Goal: Task Accomplishment & Management: Manage account settings

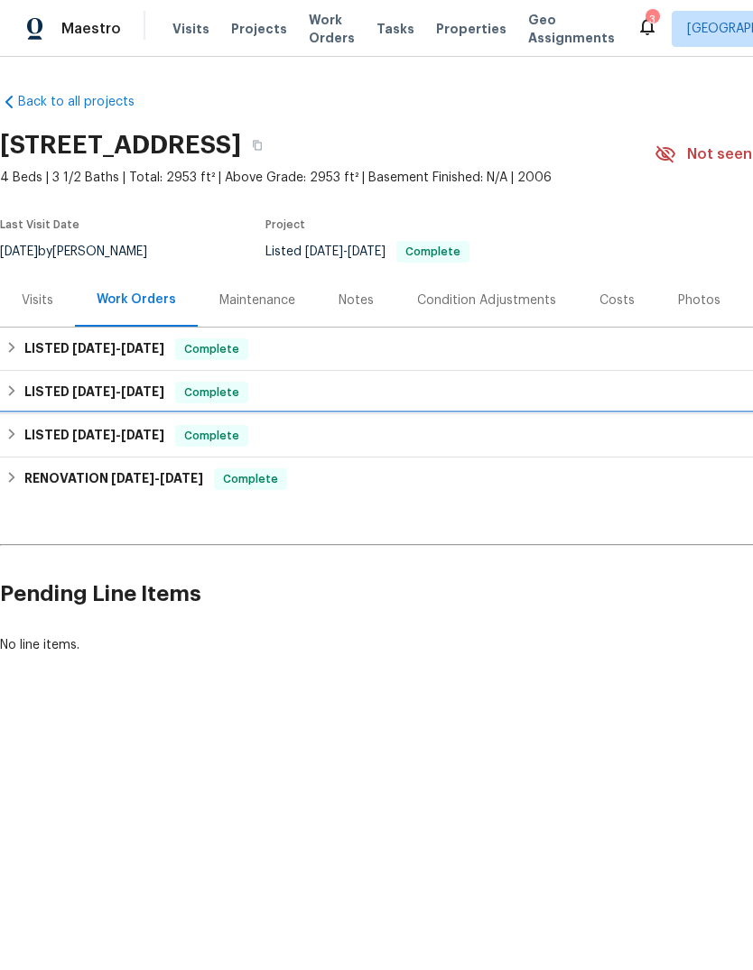
click at [66, 421] on div "LISTED [DATE] - [DATE] Complete" at bounding box center [510, 435] width 1020 height 43
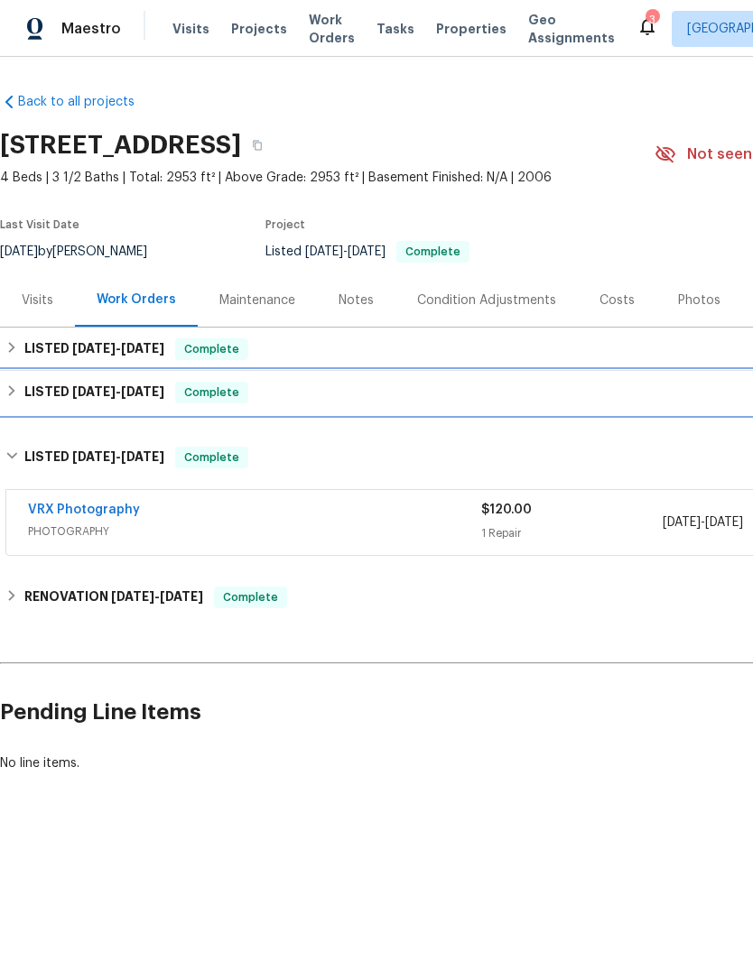
click at [35, 404] on div "LISTED [DATE] - [DATE] Complete" at bounding box center [510, 392] width 1020 height 43
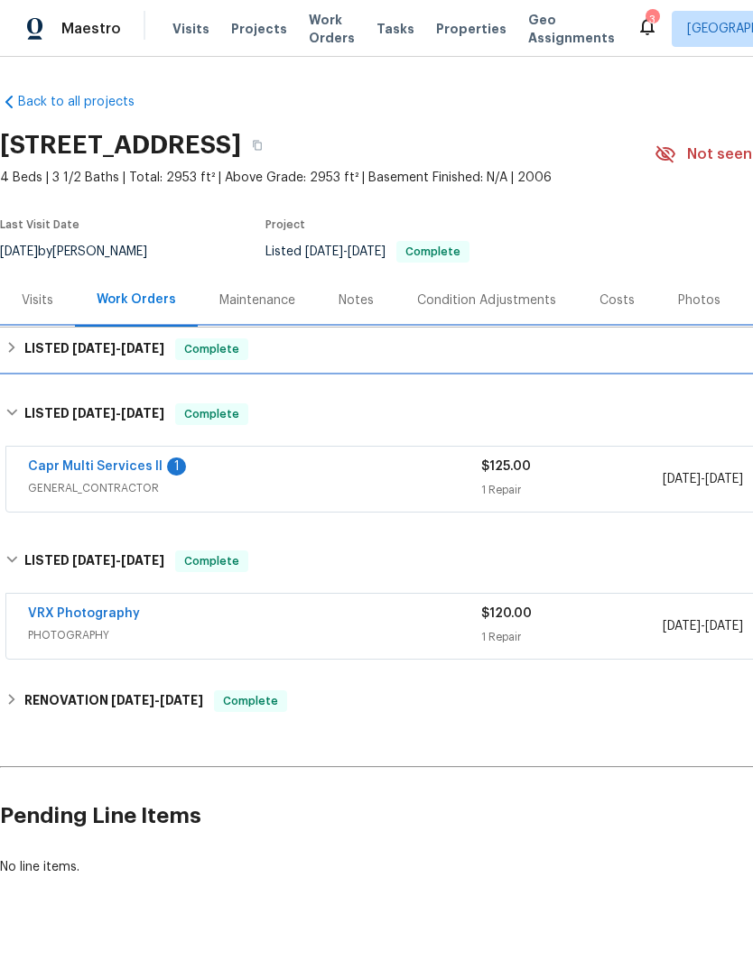
click at [52, 340] on h6 "LISTED [DATE] - [DATE]" at bounding box center [94, 349] width 140 height 22
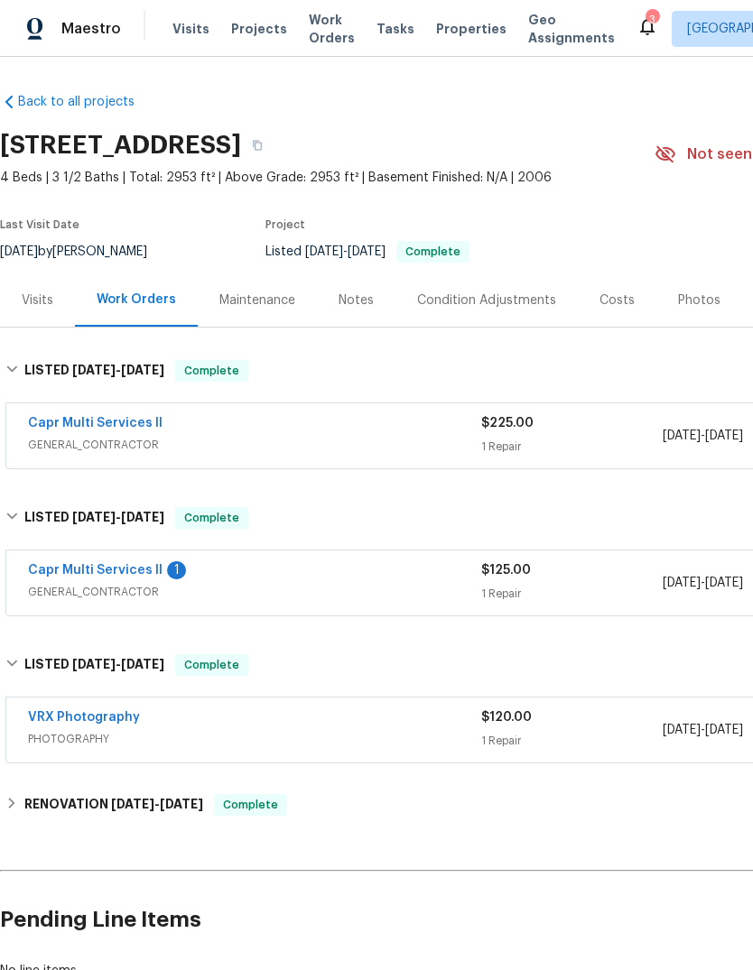
click at [67, 421] on link "Capr Multi Services ll" at bounding box center [95, 423] width 134 height 13
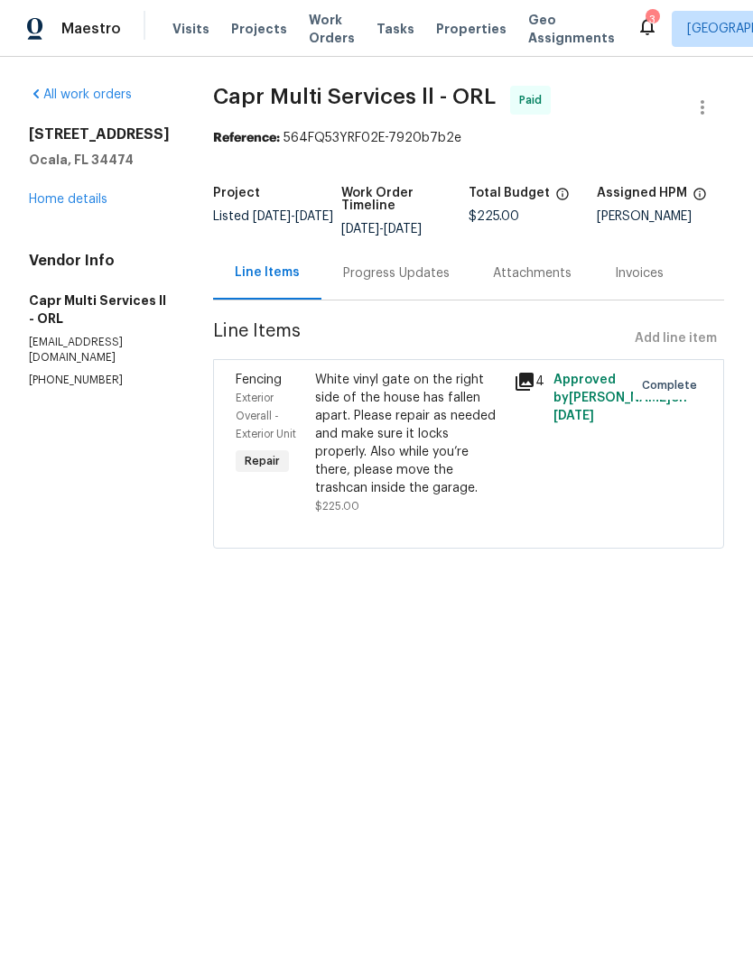
click at [347, 423] on div "White vinyl gate on the right side of the house has fallen apart. Please repair…" at bounding box center [409, 434] width 188 height 126
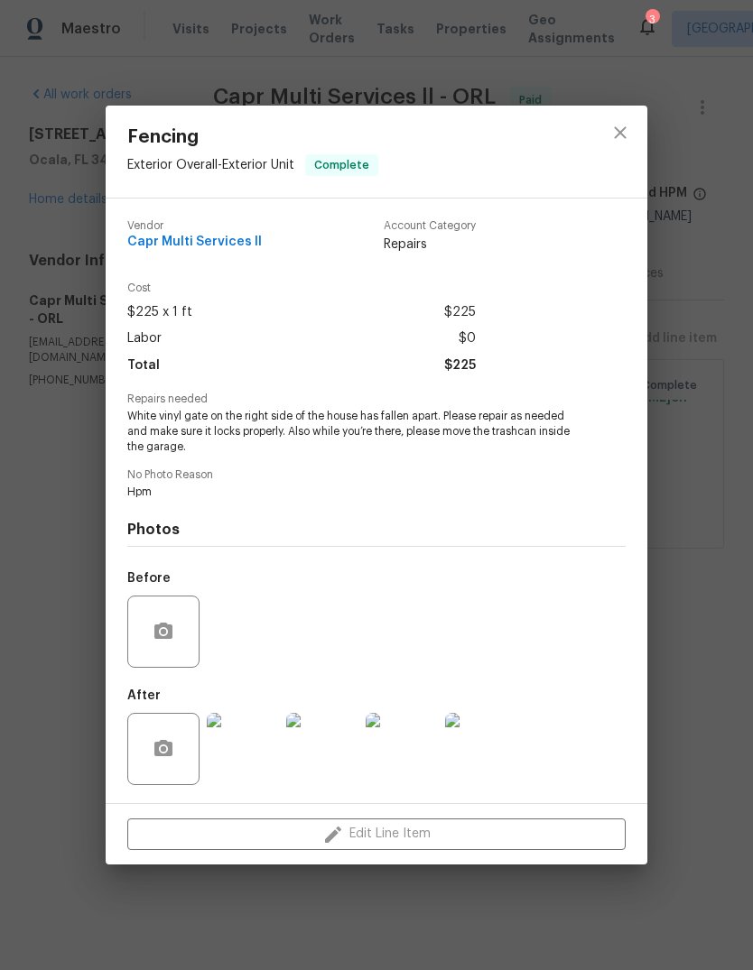
click at [476, 762] on img at bounding box center [481, 749] width 72 height 72
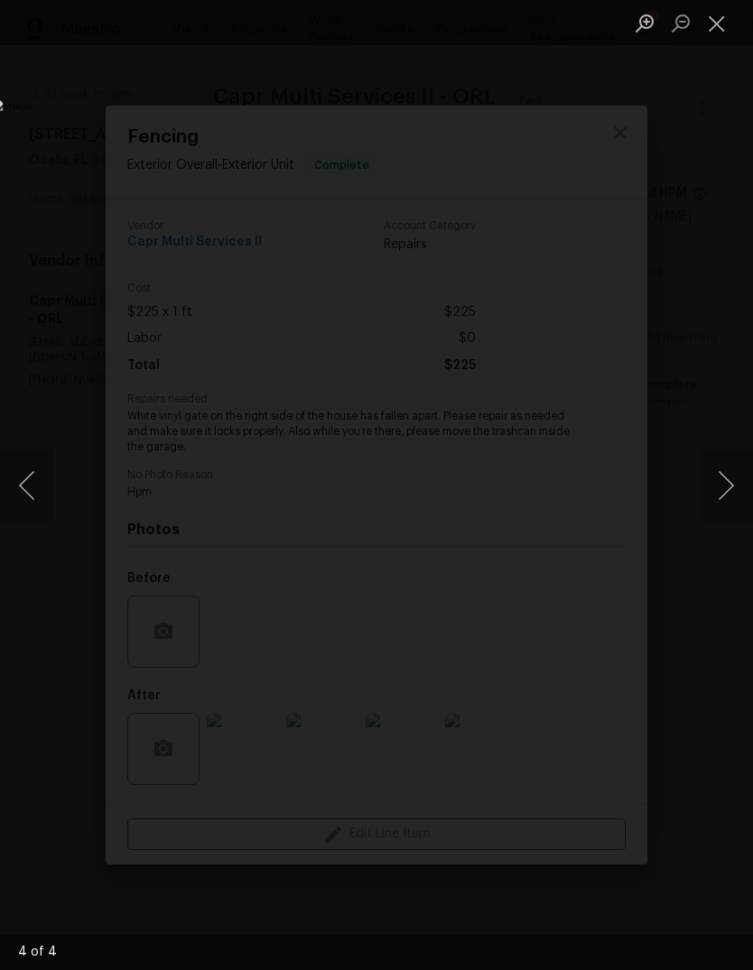
click at [48, 497] on button "Previous image" at bounding box center [27, 485] width 54 height 72
click at [717, 472] on button "Next image" at bounding box center [725, 485] width 54 height 72
click at [719, 485] on button "Next image" at bounding box center [725, 485] width 54 height 72
click at [722, 491] on button "Next image" at bounding box center [725, 485] width 54 height 72
click at [721, 493] on button "Next image" at bounding box center [725, 485] width 54 height 72
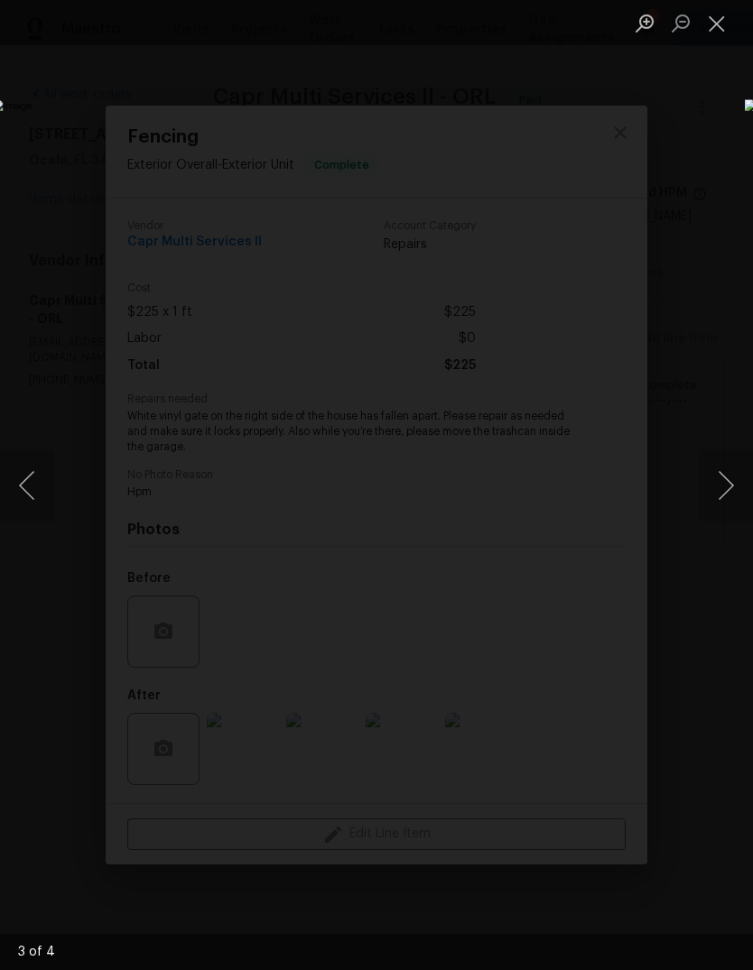
click at [714, 502] on button "Next image" at bounding box center [725, 485] width 54 height 72
click at [715, 502] on button "Next image" at bounding box center [725, 485] width 54 height 72
click at [719, 493] on button "Next image" at bounding box center [725, 485] width 54 height 72
click at [718, 483] on button "Next image" at bounding box center [725, 485] width 54 height 72
click at [674, 104] on div "Lightbox" at bounding box center [376, 485] width 753 height 970
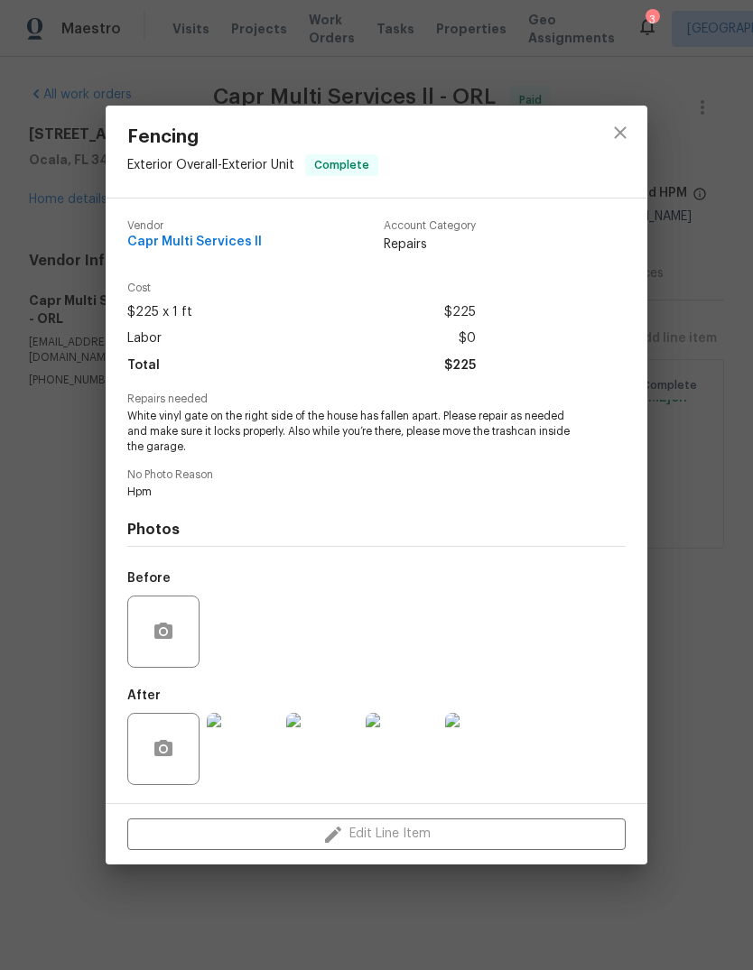
click at [46, 571] on div "Fencing Exterior Overall - Exterior Unit Complete Vendor Capr Multi Services ll…" at bounding box center [376, 485] width 753 height 970
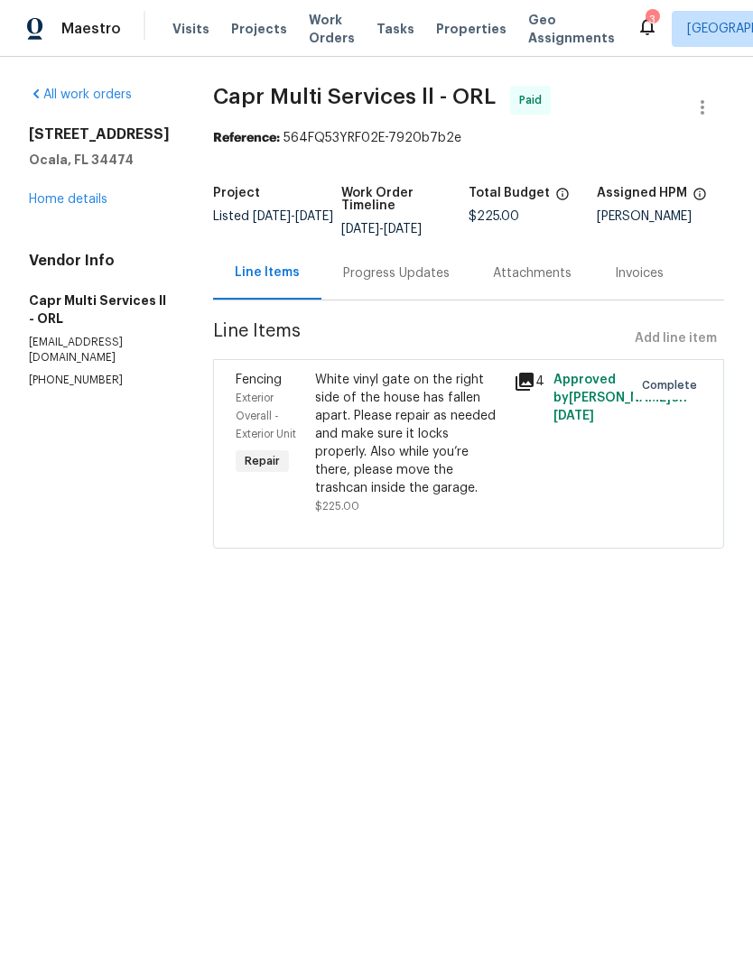
click at [402, 420] on div "White vinyl gate on the right side of the house has fallen apart. Please repair…" at bounding box center [409, 434] width 188 height 126
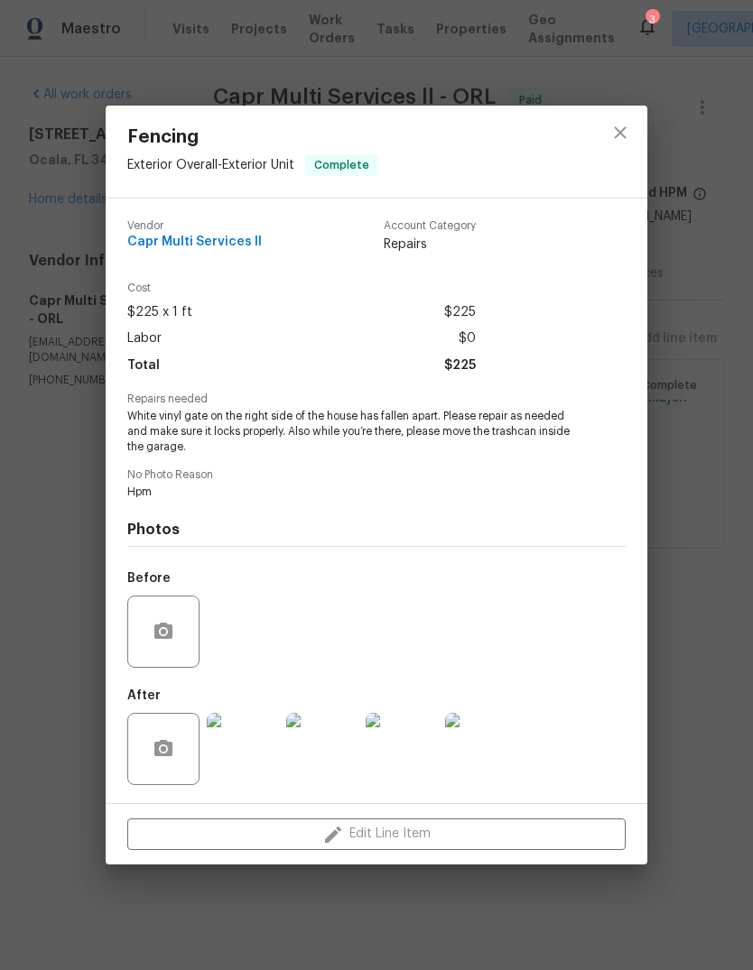
click at [58, 600] on div "Fencing Exterior Overall - Exterior Unit Complete Vendor Capr Multi Services ll…" at bounding box center [376, 485] width 753 height 970
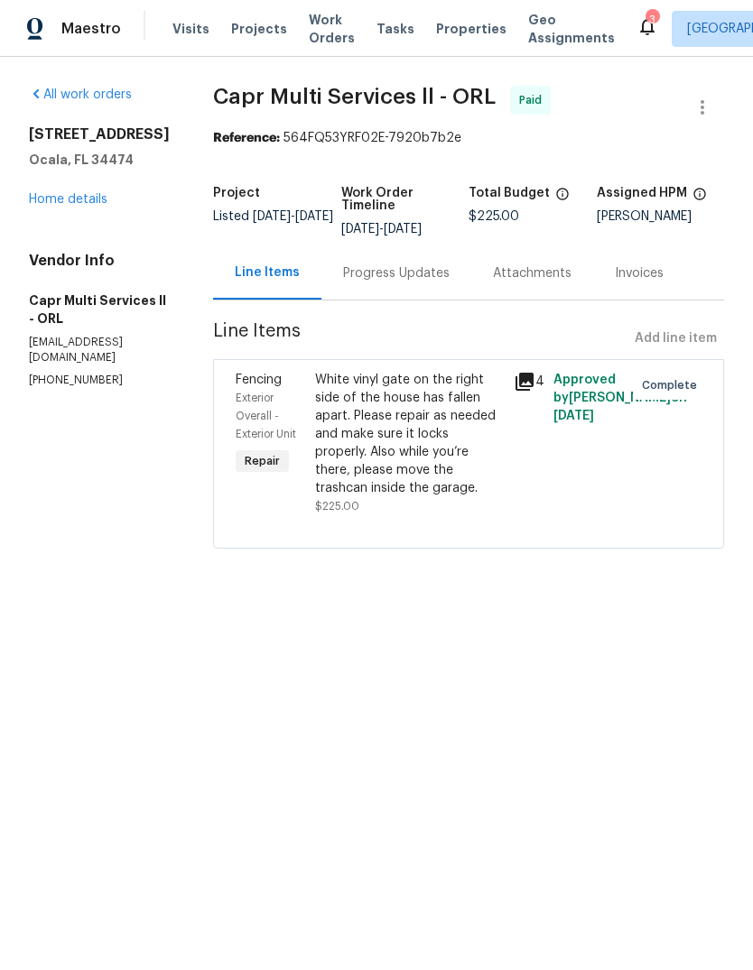
click at [58, 206] on link "Home details" at bounding box center [68, 199] width 79 height 13
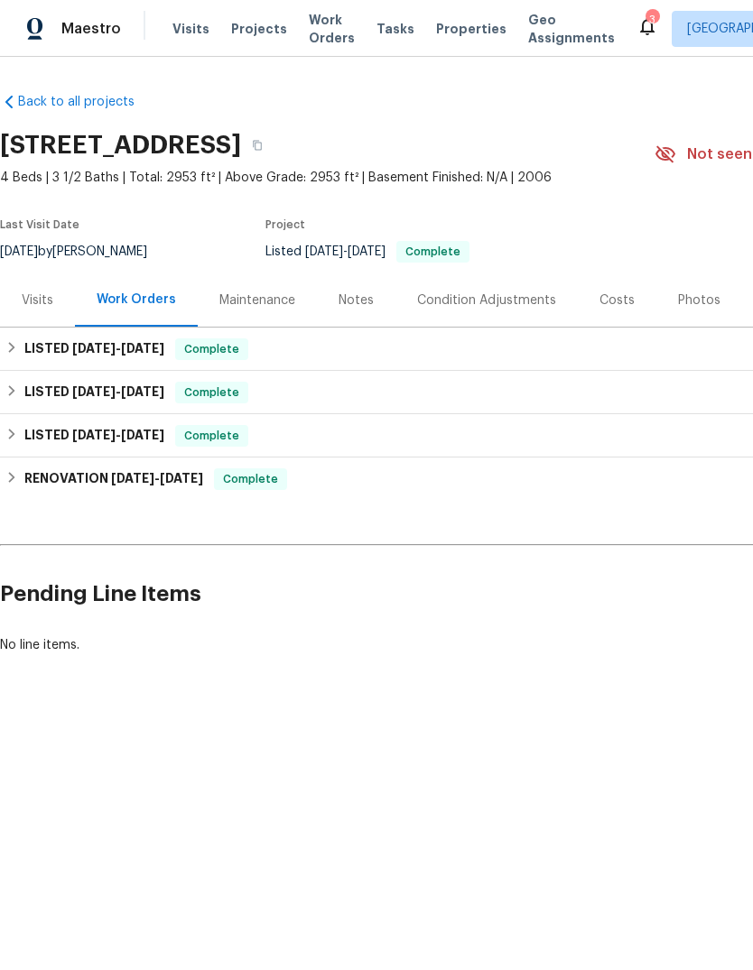
click at [238, 290] on div "Maintenance" at bounding box center [257, 299] width 119 height 53
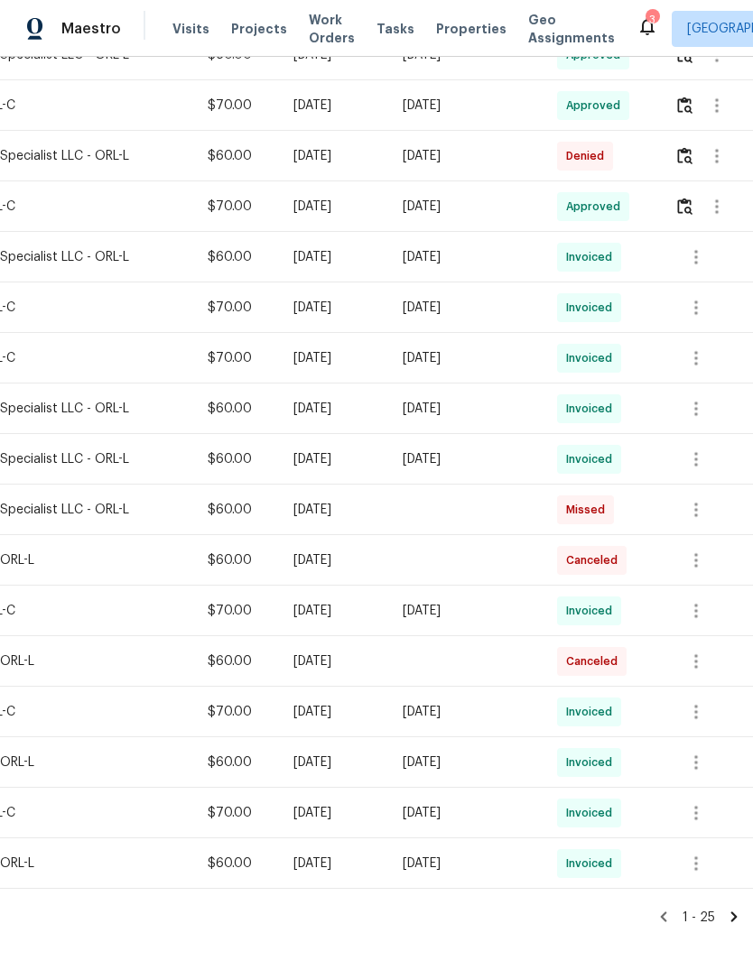
scroll to position [772, 267]
click at [683, 464] on button "button" at bounding box center [695, 459] width 43 height 43
click at [680, 487] on li "View details" at bounding box center [675, 491] width 126 height 30
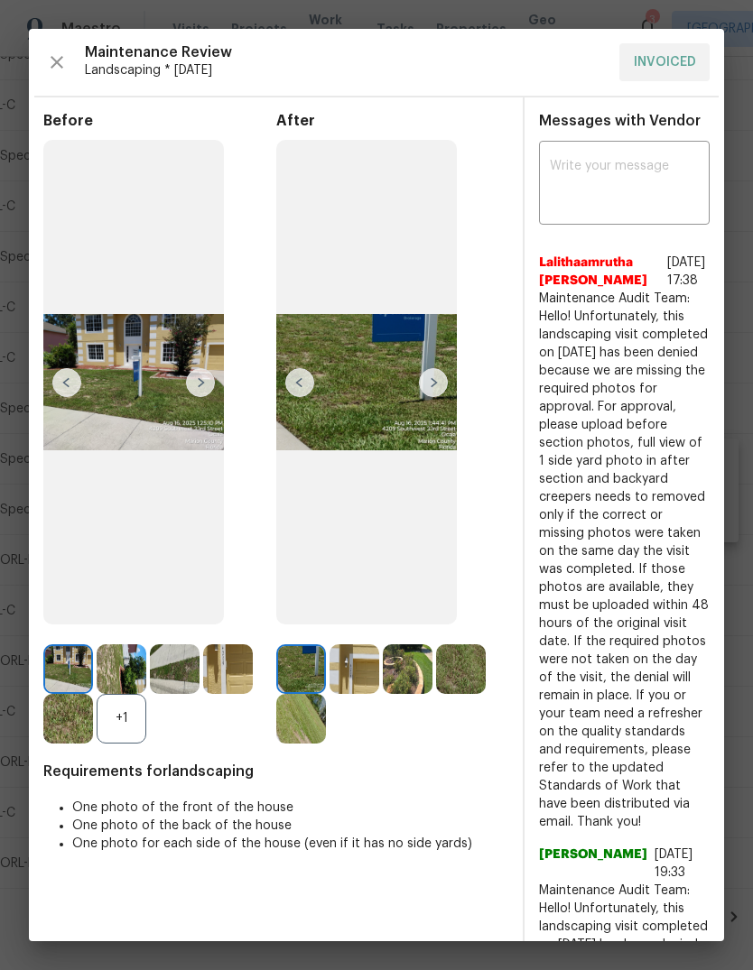
click at [209, 397] on img at bounding box center [200, 382] width 29 height 29
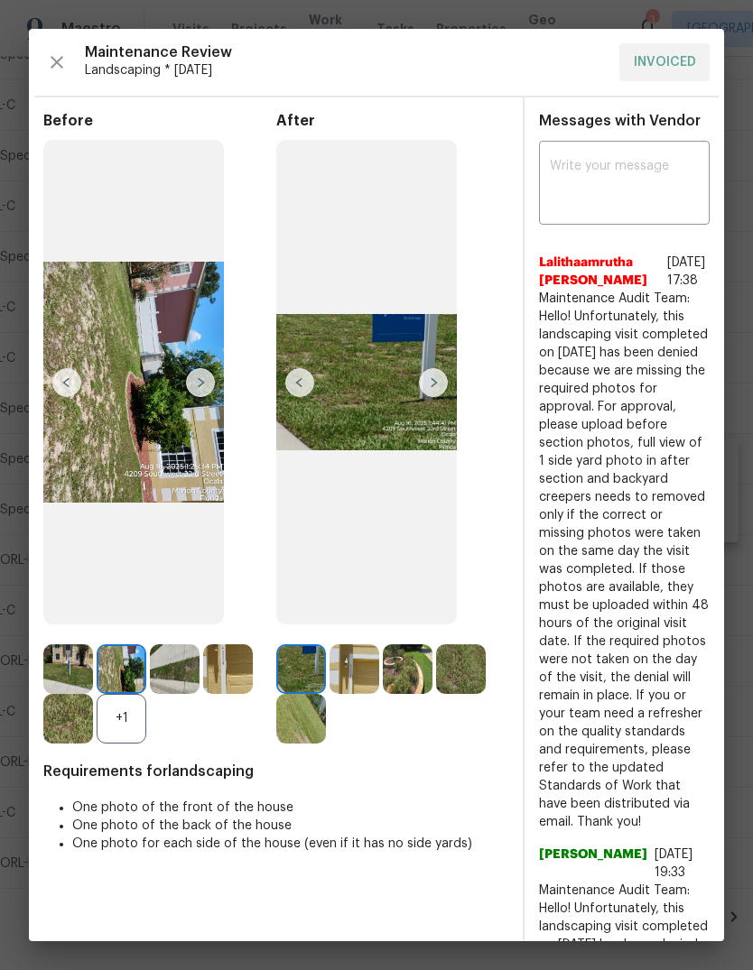
click at [201, 392] on img at bounding box center [200, 382] width 29 height 29
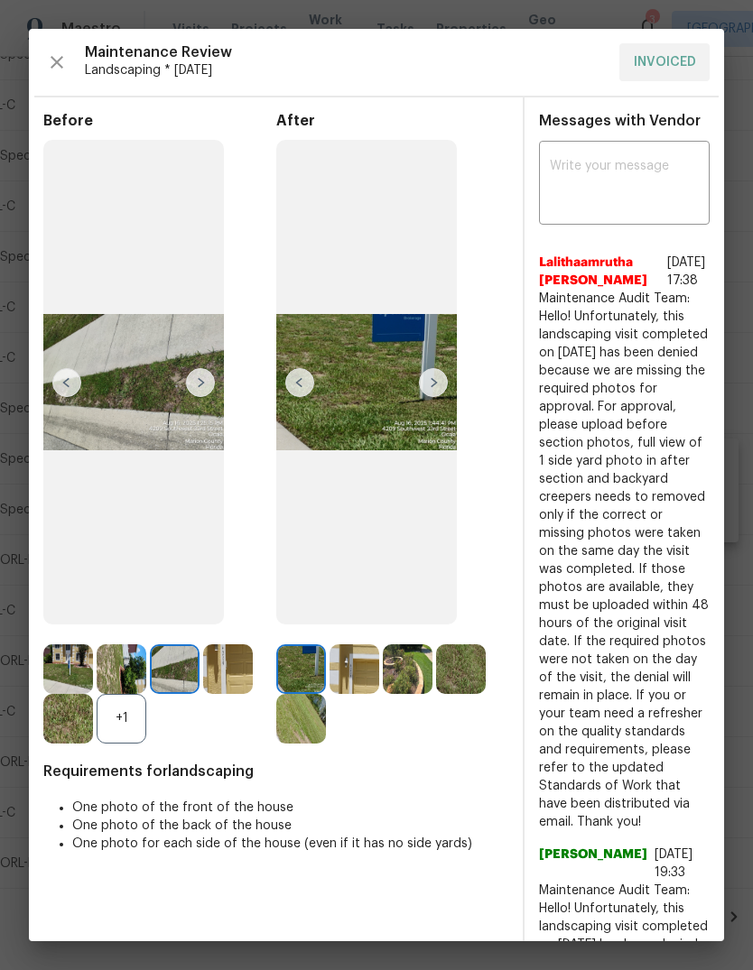
click at [196, 396] on img at bounding box center [200, 382] width 29 height 29
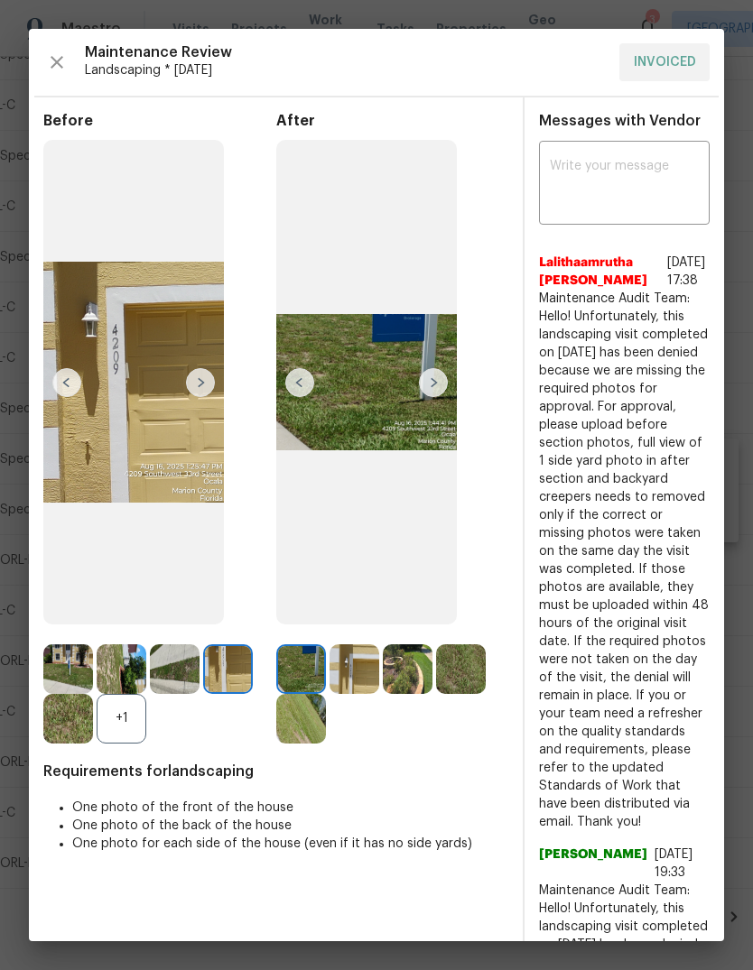
click at [194, 392] on img at bounding box center [200, 382] width 29 height 29
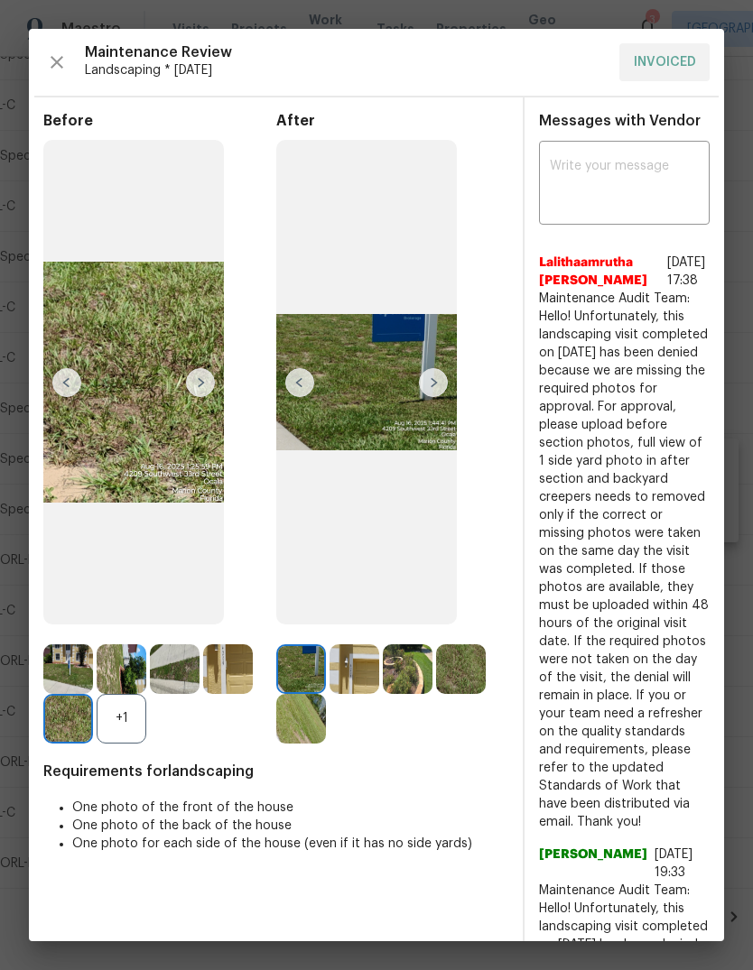
click at [190, 397] on img at bounding box center [200, 382] width 29 height 29
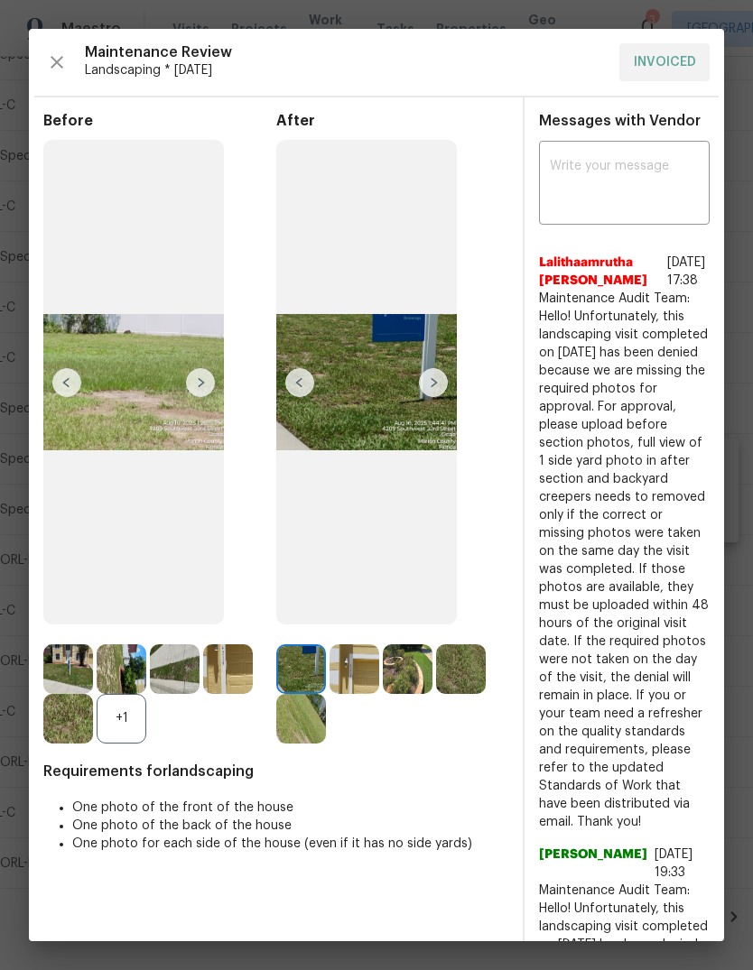
click at [435, 393] on img at bounding box center [433, 382] width 29 height 29
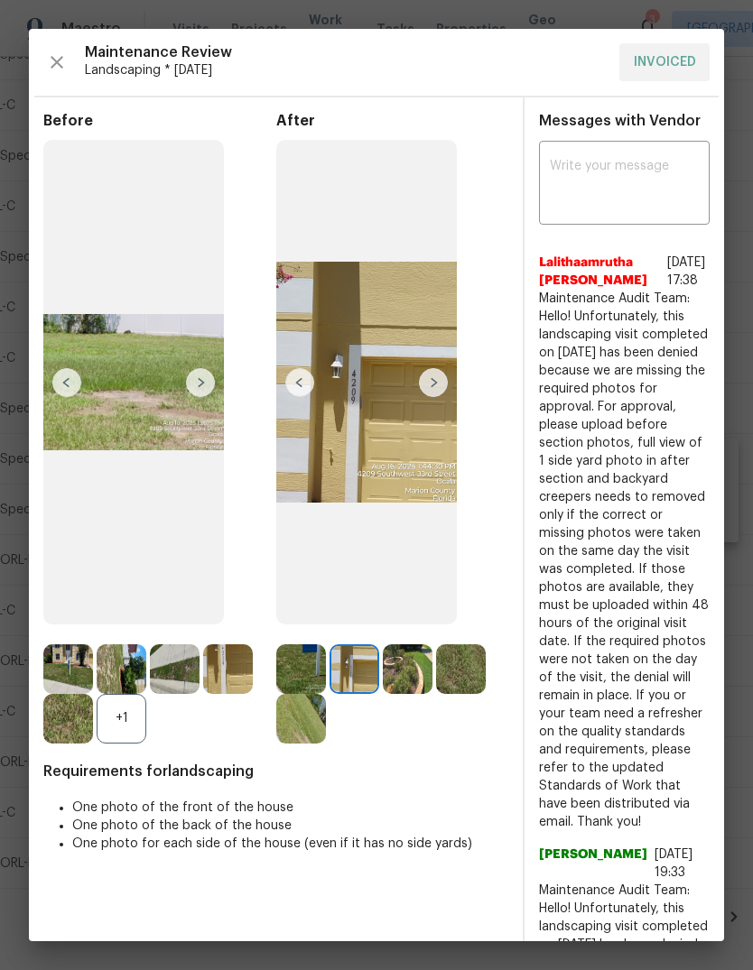
click at [432, 392] on img at bounding box center [433, 382] width 29 height 29
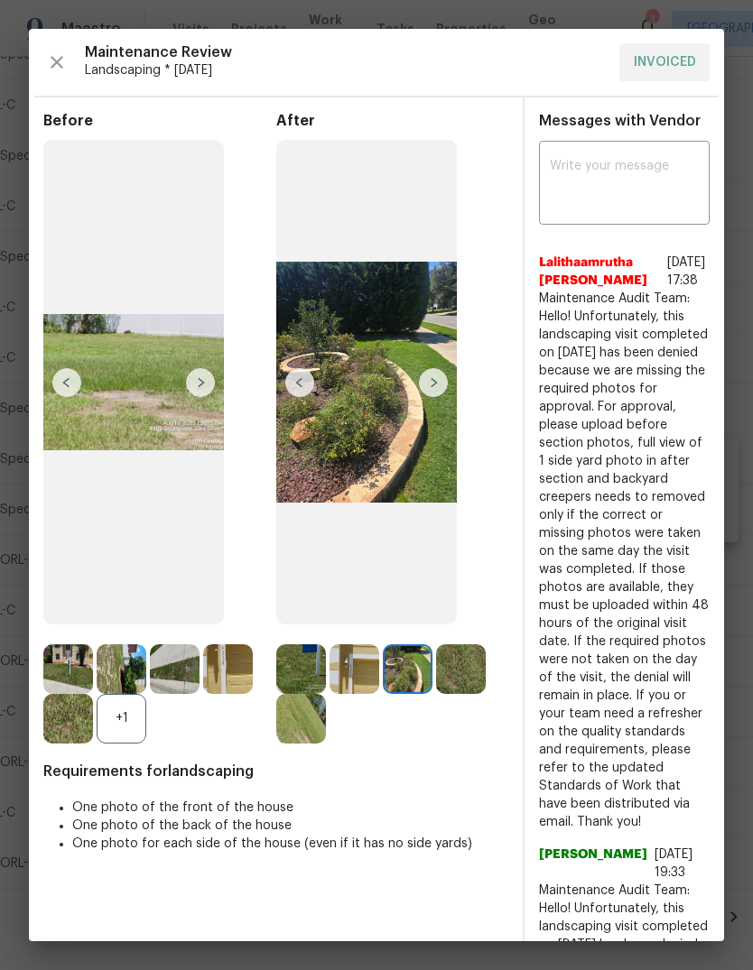
click at [429, 392] on img at bounding box center [433, 382] width 29 height 29
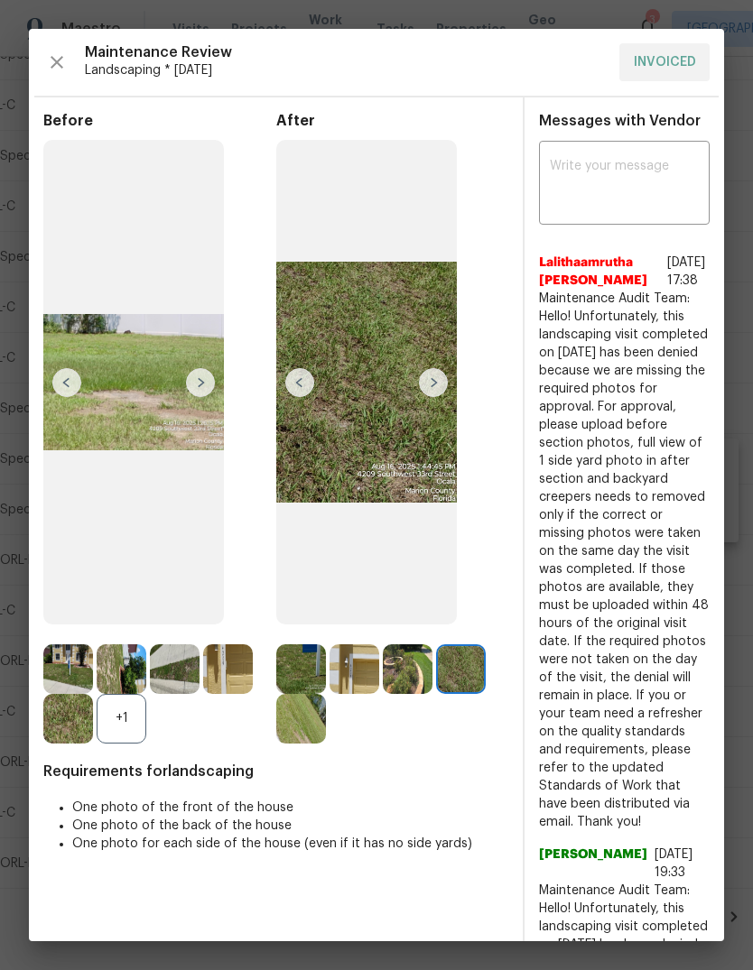
click at [441, 396] on img at bounding box center [433, 382] width 29 height 29
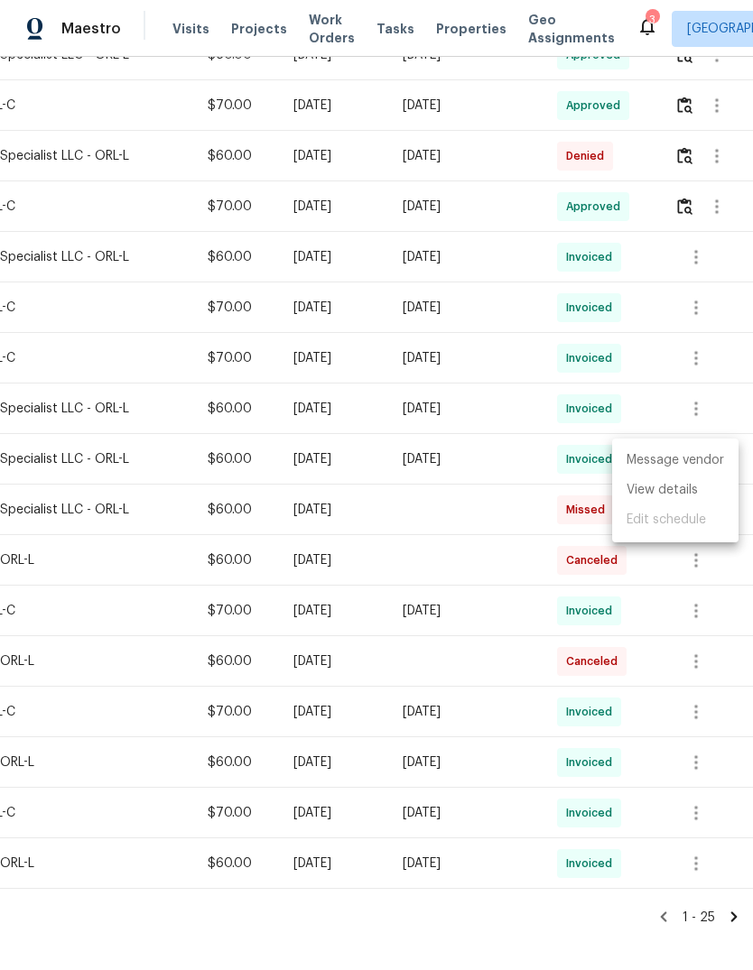
click at [25, 474] on div at bounding box center [376, 485] width 753 height 970
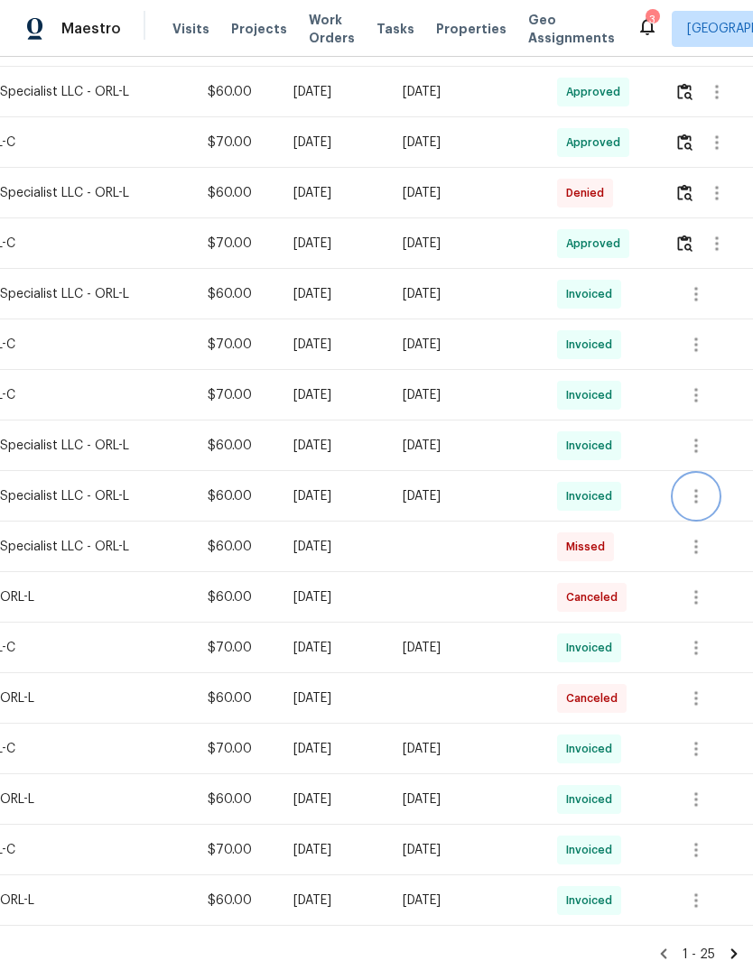
scroll to position [735, 267]
click at [698, 442] on icon "button" at bounding box center [696, 446] width 4 height 14
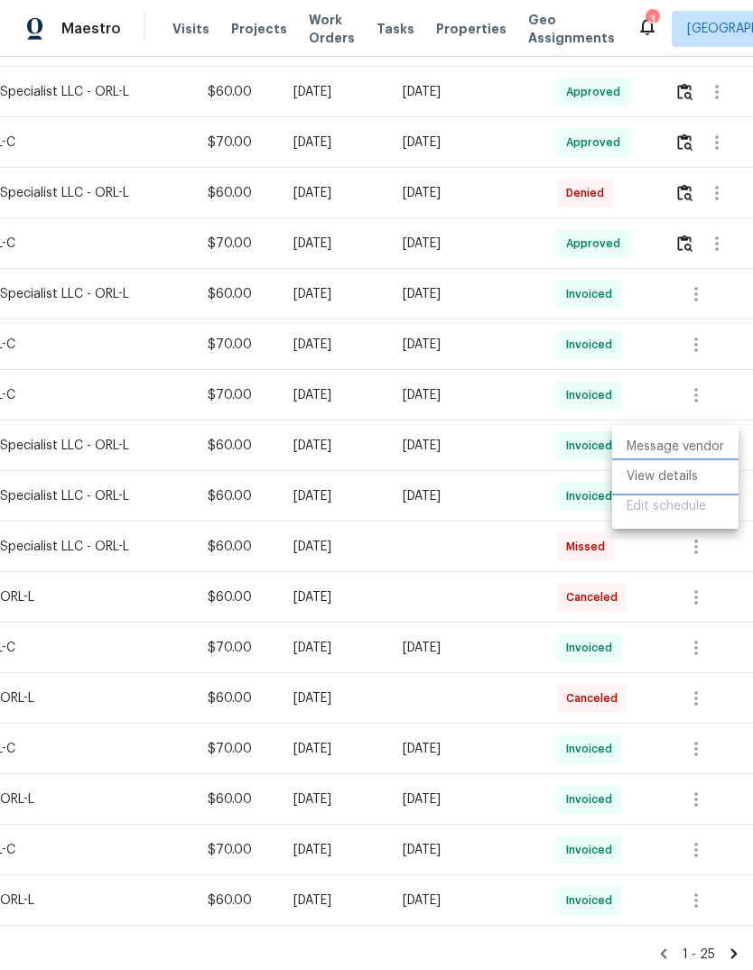
click at [690, 469] on li "View details" at bounding box center [675, 477] width 126 height 30
click at [135, 577] on div at bounding box center [376, 485] width 753 height 970
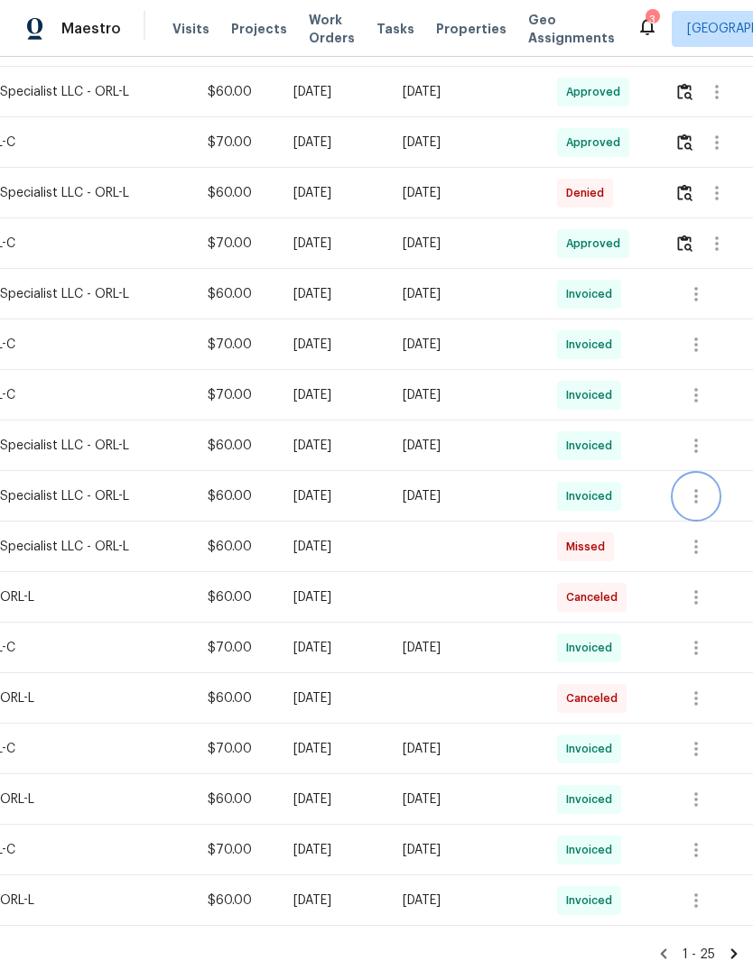
click at [697, 498] on icon "button" at bounding box center [696, 496] width 4 height 14
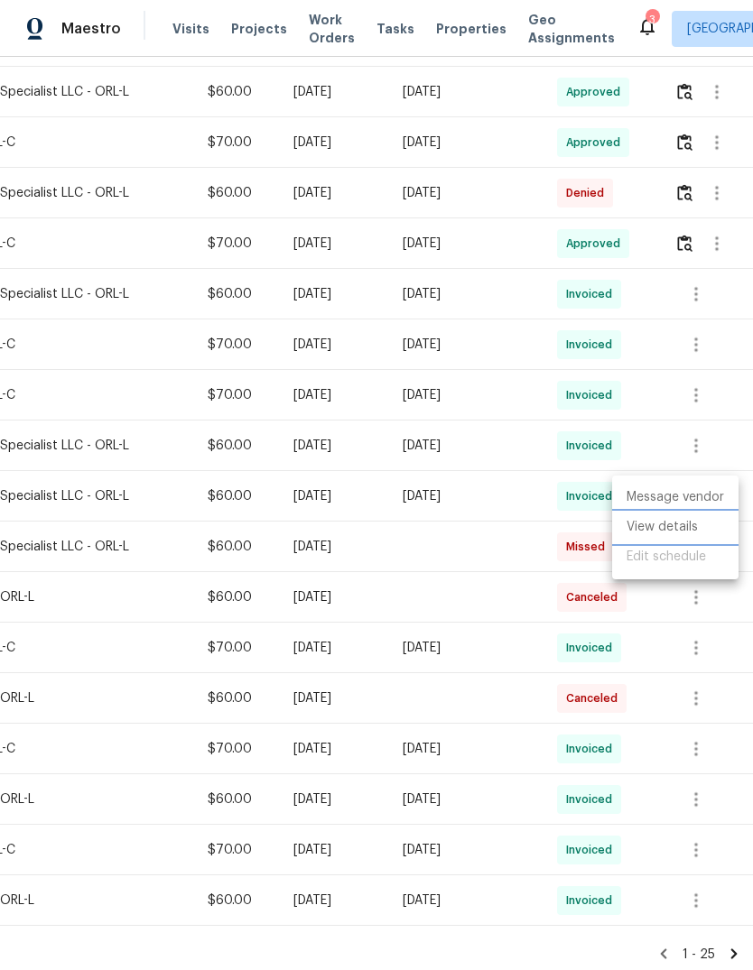
click at [690, 524] on li "View details" at bounding box center [675, 528] width 126 height 30
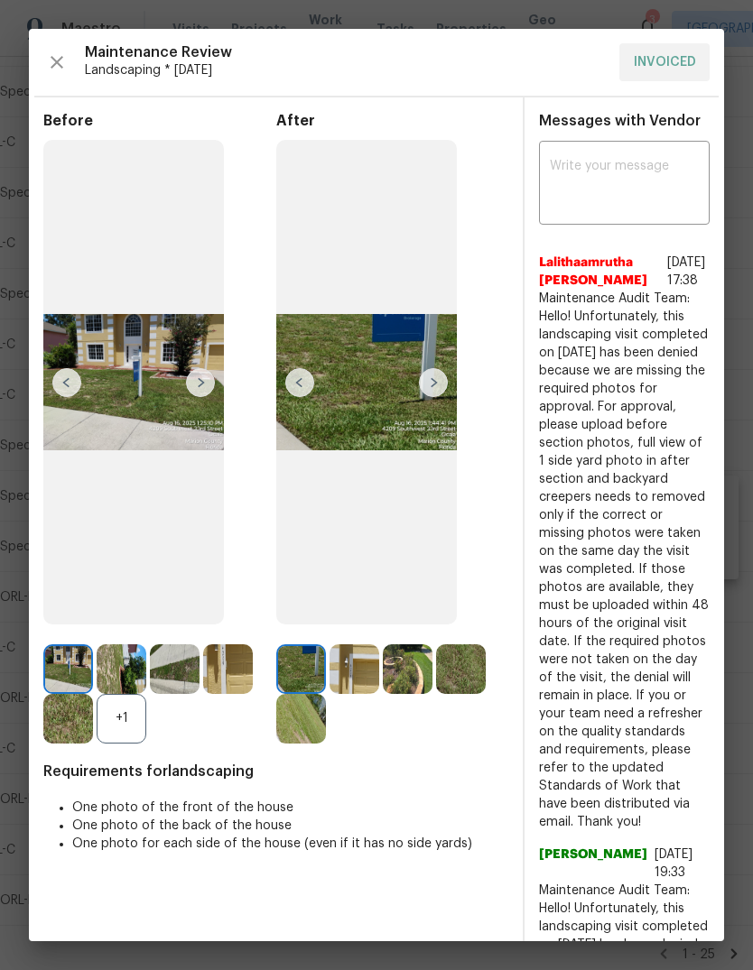
click at [191, 397] on img at bounding box center [200, 382] width 29 height 29
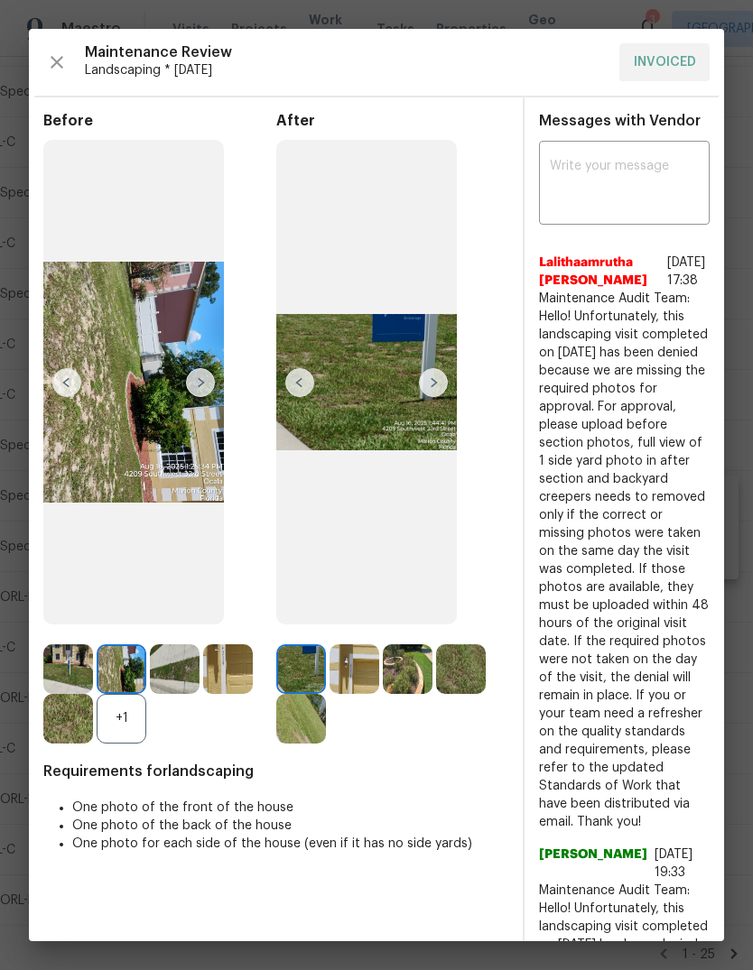
click at [198, 395] on img at bounding box center [200, 382] width 29 height 29
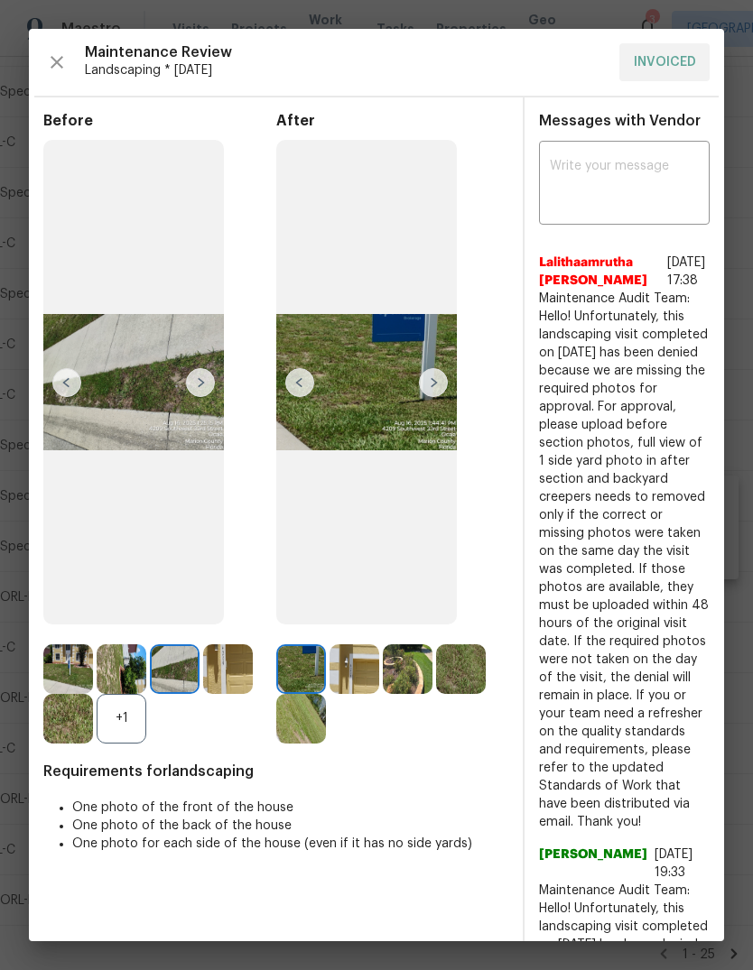
click at [197, 397] on img at bounding box center [200, 382] width 29 height 29
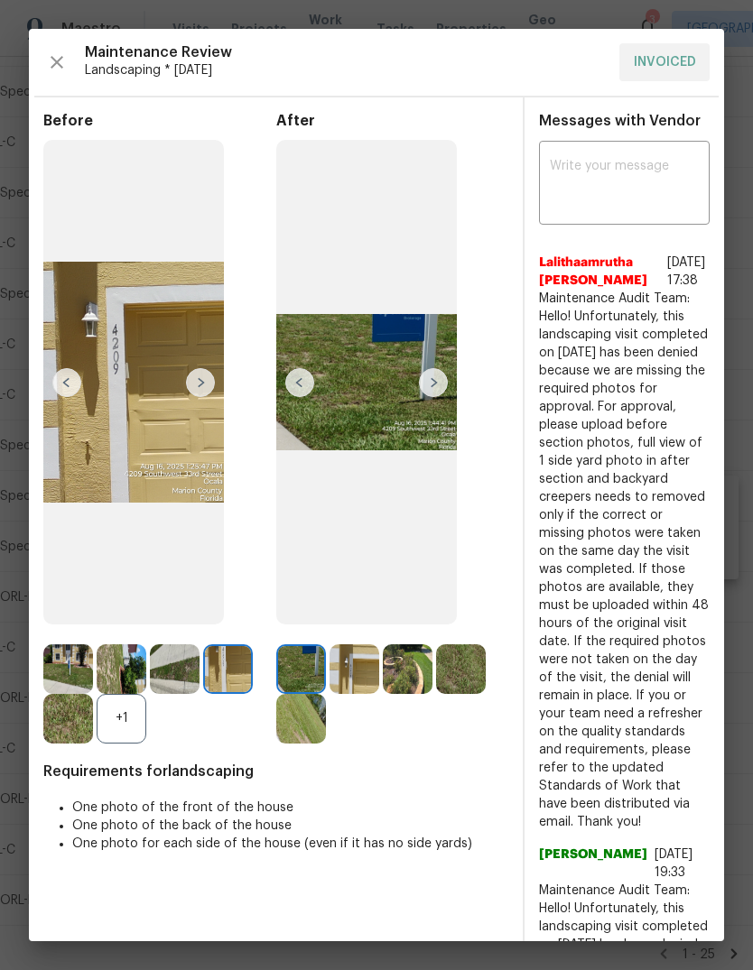
click at [197, 397] on img at bounding box center [200, 382] width 29 height 29
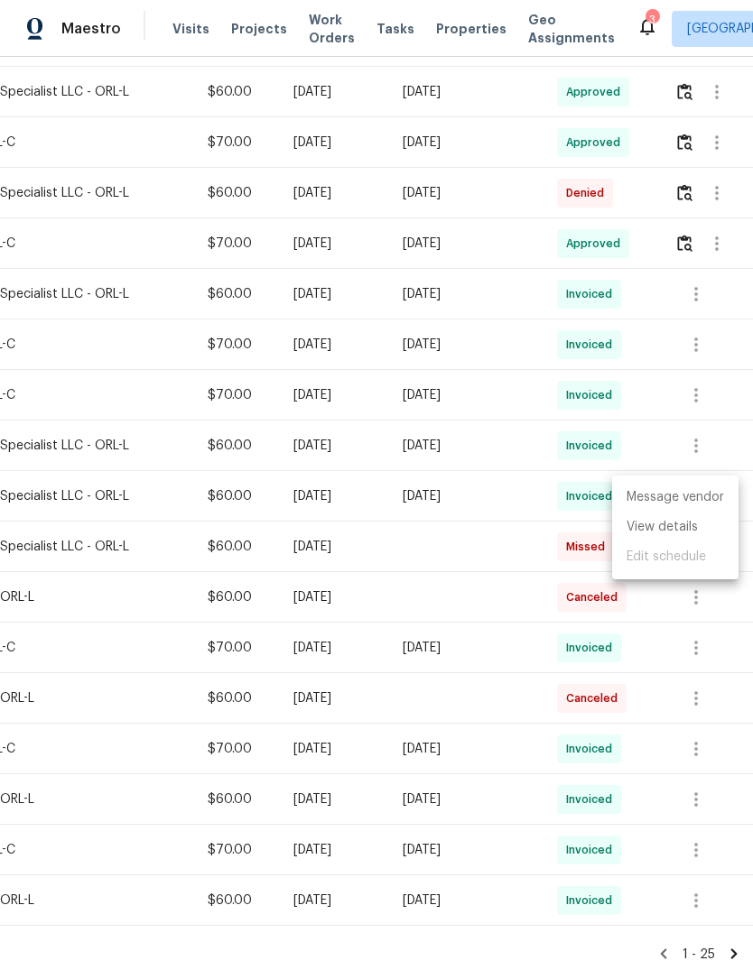
click at [465, 711] on div at bounding box center [376, 485] width 753 height 970
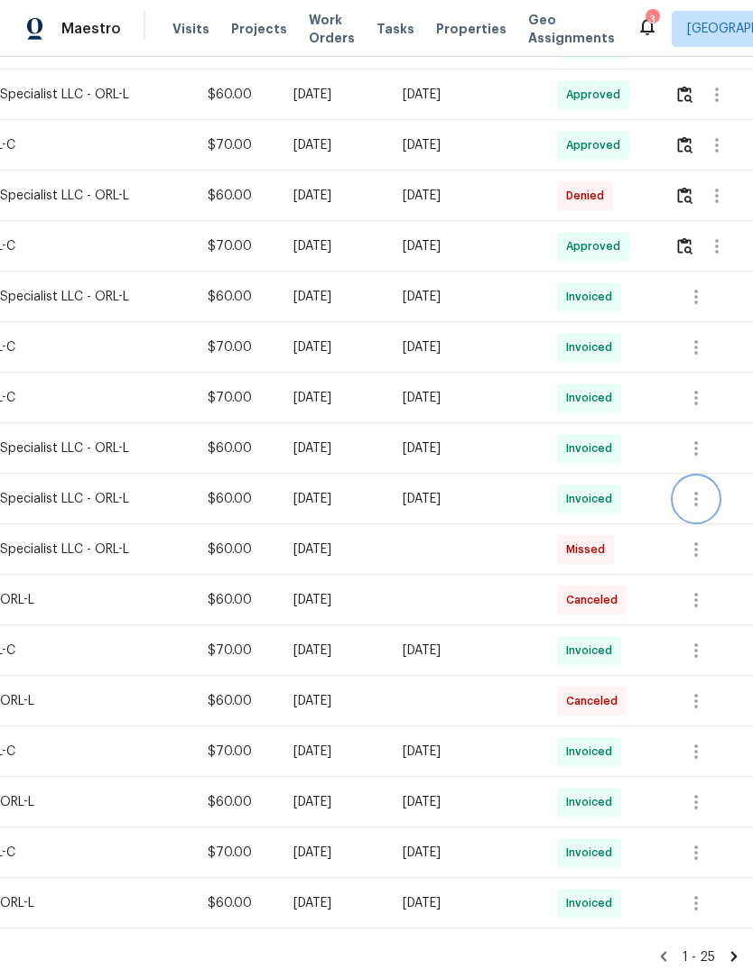
scroll to position [733, 267]
click at [693, 294] on icon "button" at bounding box center [696, 297] width 22 height 22
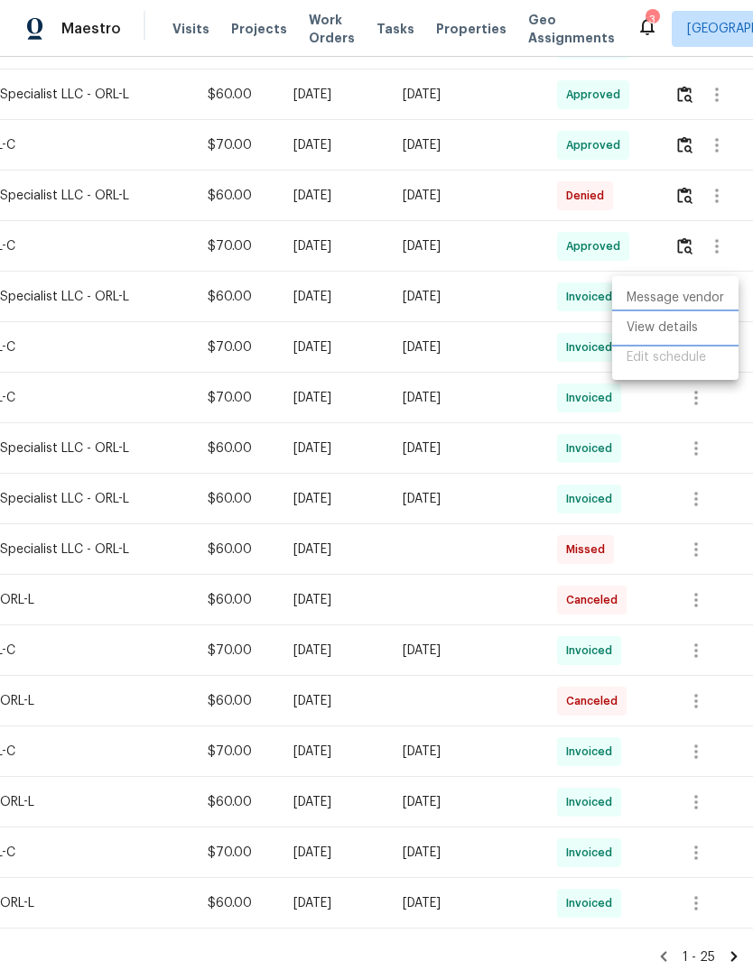
click at [689, 331] on li "View details" at bounding box center [675, 328] width 126 height 30
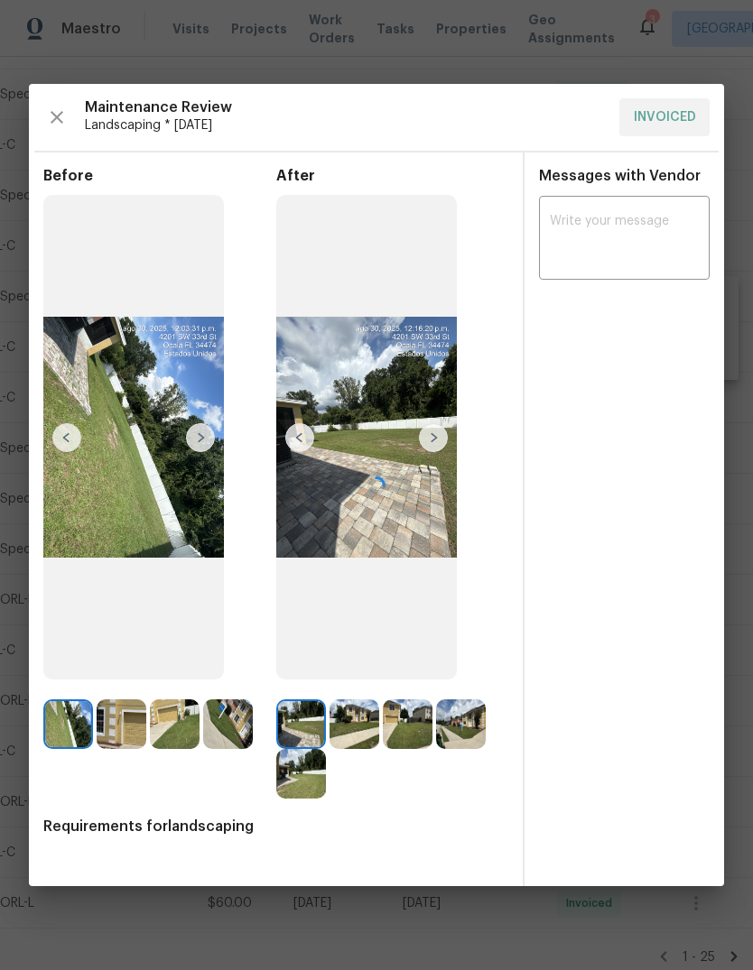
click at [431, 434] on div at bounding box center [376, 485] width 695 height 802
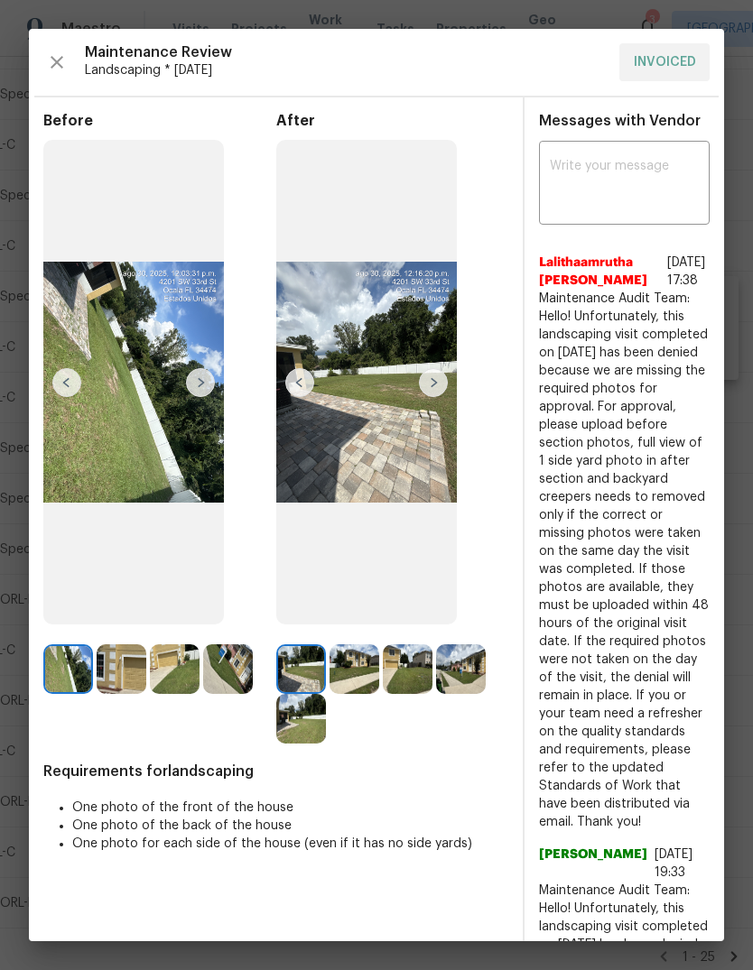
click at [437, 393] on img at bounding box center [433, 382] width 29 height 29
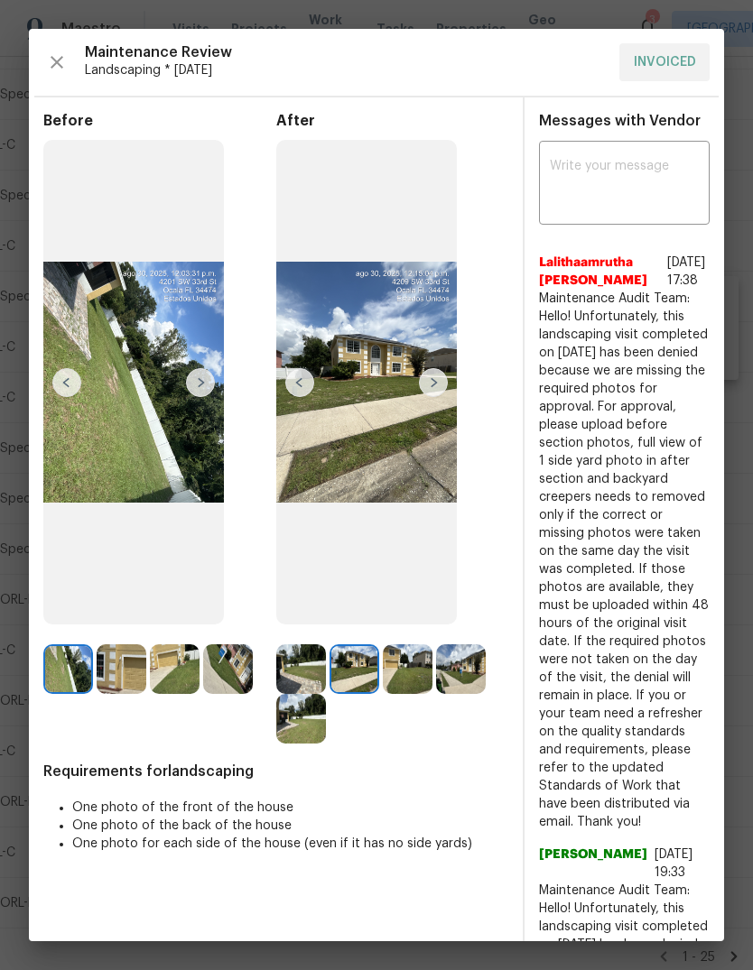
click at [407, 694] on img at bounding box center [408, 669] width 50 height 50
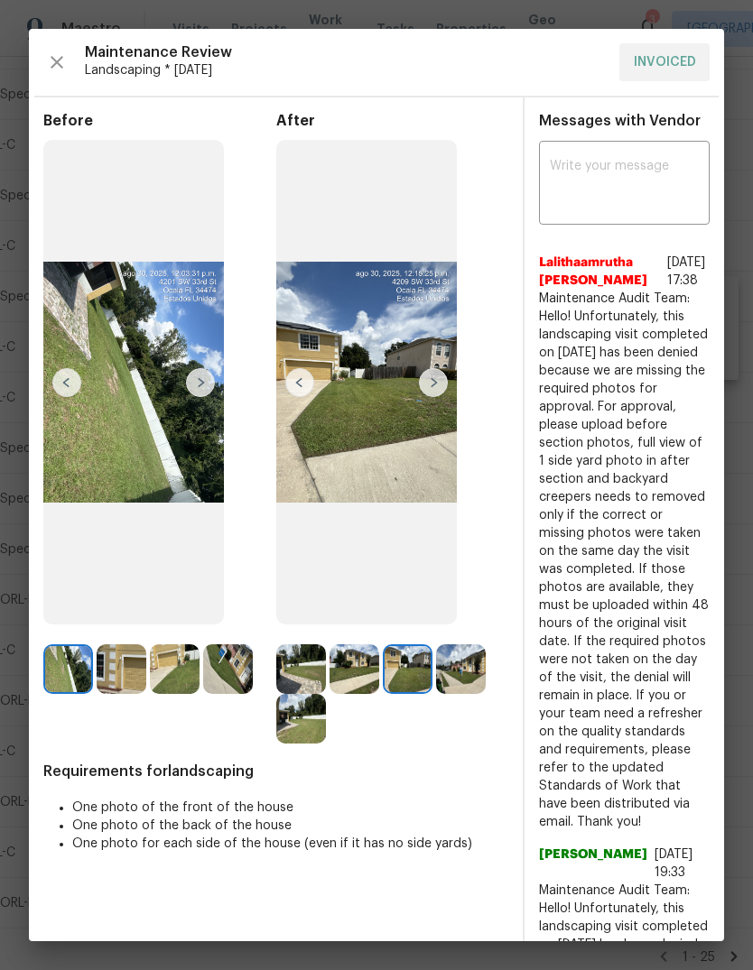
click at [390, 452] on img at bounding box center [366, 382] width 180 height 485
click at [379, 480] on img at bounding box center [366, 382] width 180 height 485
